Goal: Transaction & Acquisition: Book appointment/travel/reservation

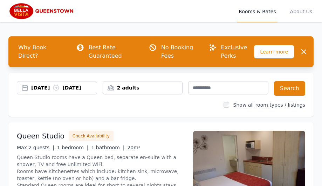
click at [39, 90] on div "[DATE] [DATE]" at bounding box center [64, 87] width 66 height 7
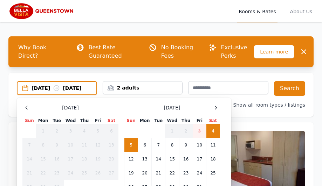
click at [37, 92] on div "[DATE] [DATE]" at bounding box center [64, 88] width 65 height 7
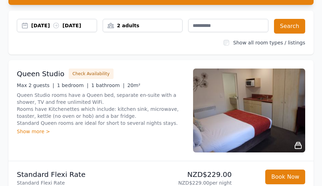
scroll to position [72, 0]
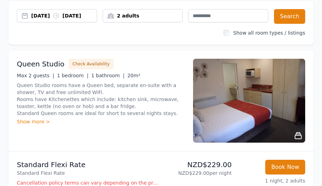
click at [38, 19] on div "[DATE] [DATE]" at bounding box center [64, 15] width 66 height 7
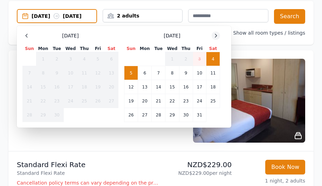
click at [215, 39] on icon at bounding box center [216, 36] width 6 height 6
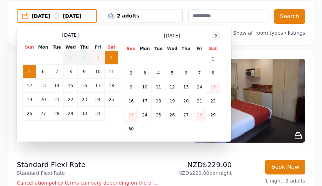
click at [215, 39] on icon at bounding box center [216, 36] width 6 height 6
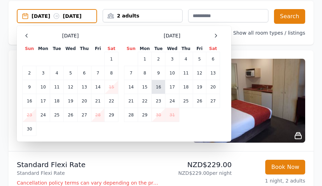
click at [159, 94] on td "16" at bounding box center [159, 87] width 14 height 14
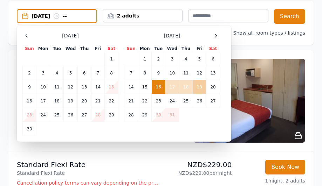
click at [201, 86] on td "19" at bounding box center [199, 87] width 13 height 14
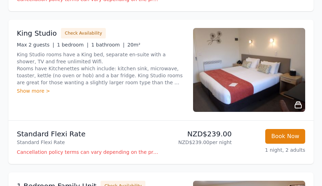
scroll to position [257, 0]
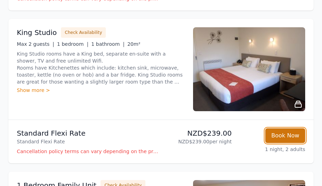
click at [285, 141] on button "Book Now" at bounding box center [285, 136] width 40 height 15
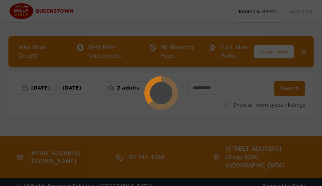
select select "**"
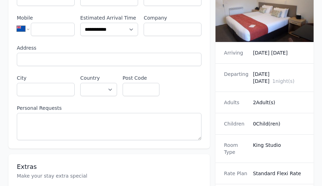
scroll to position [117, 0]
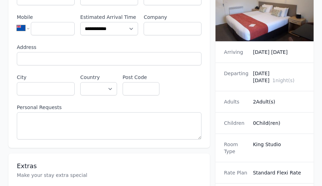
click at [276, 53] on dd "[DATE] [DATE]" at bounding box center [279, 52] width 52 height 7
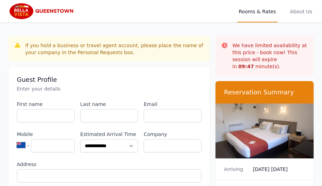
scroll to position [39, 0]
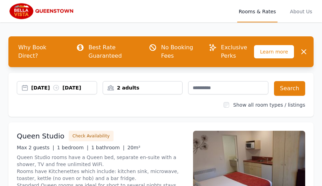
click at [39, 90] on div "[DATE] [DATE]" at bounding box center [64, 87] width 66 height 7
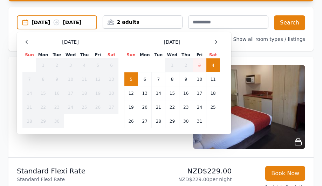
scroll to position [69, 0]
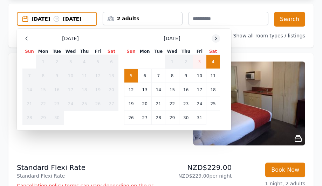
click at [217, 41] on icon at bounding box center [216, 39] width 6 height 6
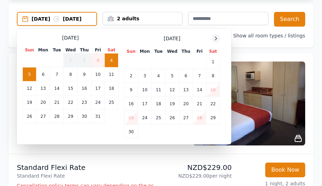
click at [217, 41] on icon at bounding box center [216, 39] width 6 height 6
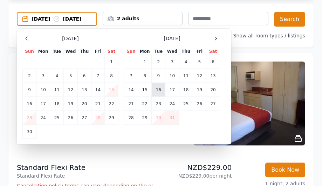
click at [158, 97] on td "16" at bounding box center [159, 90] width 14 height 14
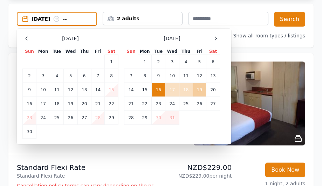
click at [199, 91] on td "19" at bounding box center [199, 90] width 13 height 14
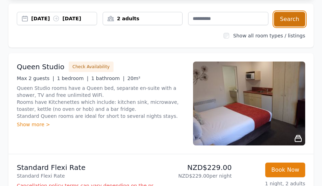
click at [290, 19] on button "Search" at bounding box center [289, 19] width 31 height 15
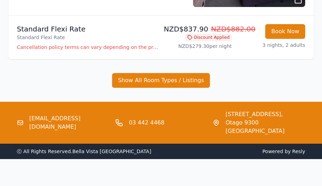
scroll to position [362, 0]
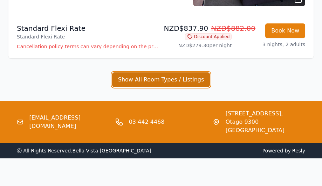
click at [158, 86] on button "Show All Room Types / Listings" at bounding box center [161, 80] width 98 height 15
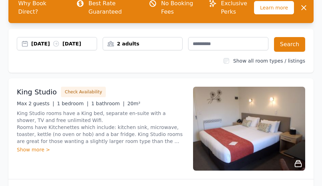
scroll to position [0, 0]
